Goal: Find specific page/section

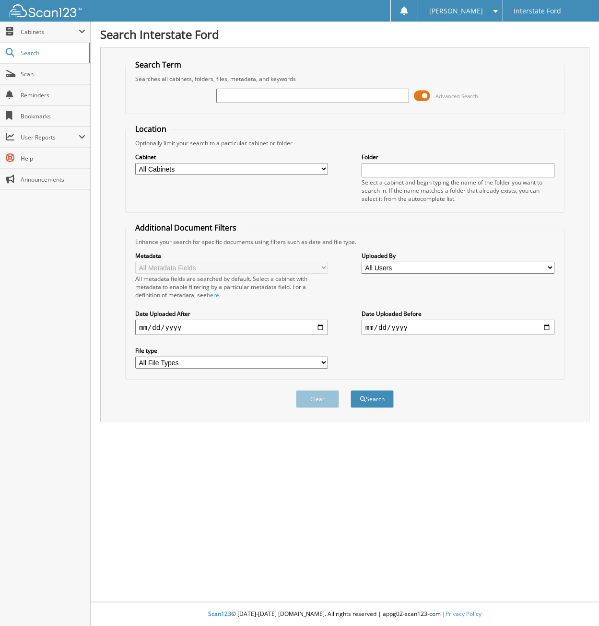
click at [274, 93] on input "text" at bounding box center [312, 96] width 193 height 14
click at [285, 93] on input "text" at bounding box center [312, 96] width 193 height 14
type input "964399"
click at [350, 390] on button "Search" at bounding box center [371, 399] width 43 height 18
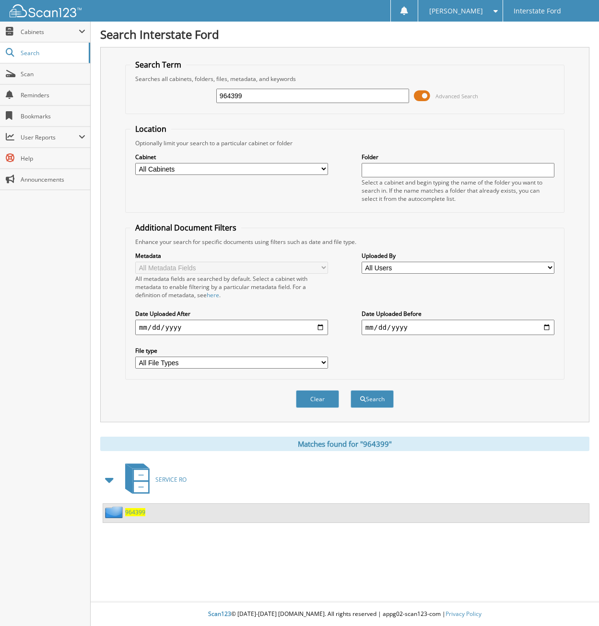
click at [139, 513] on span "964399" at bounding box center [135, 512] width 20 height 8
